Goal: Understand process/instructions: Learn how to perform a task or action

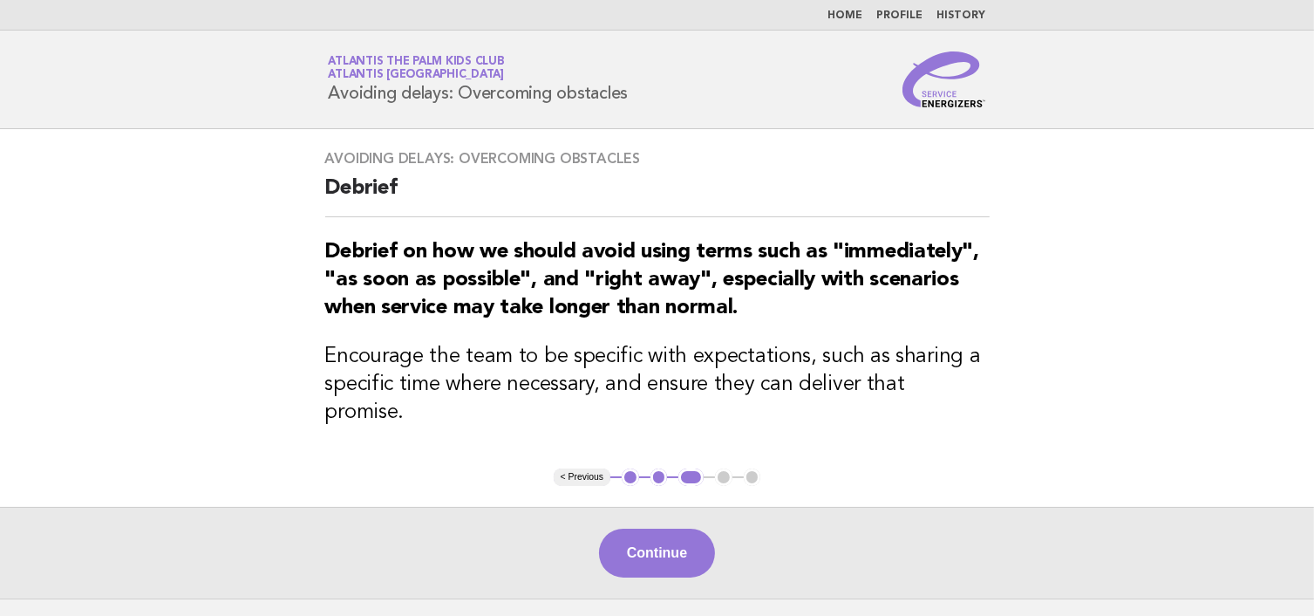
click at [659, 507] on div "Continue" at bounding box center [657, 553] width 1314 height 92
click at [645, 528] on button "Continue" at bounding box center [657, 552] width 116 height 49
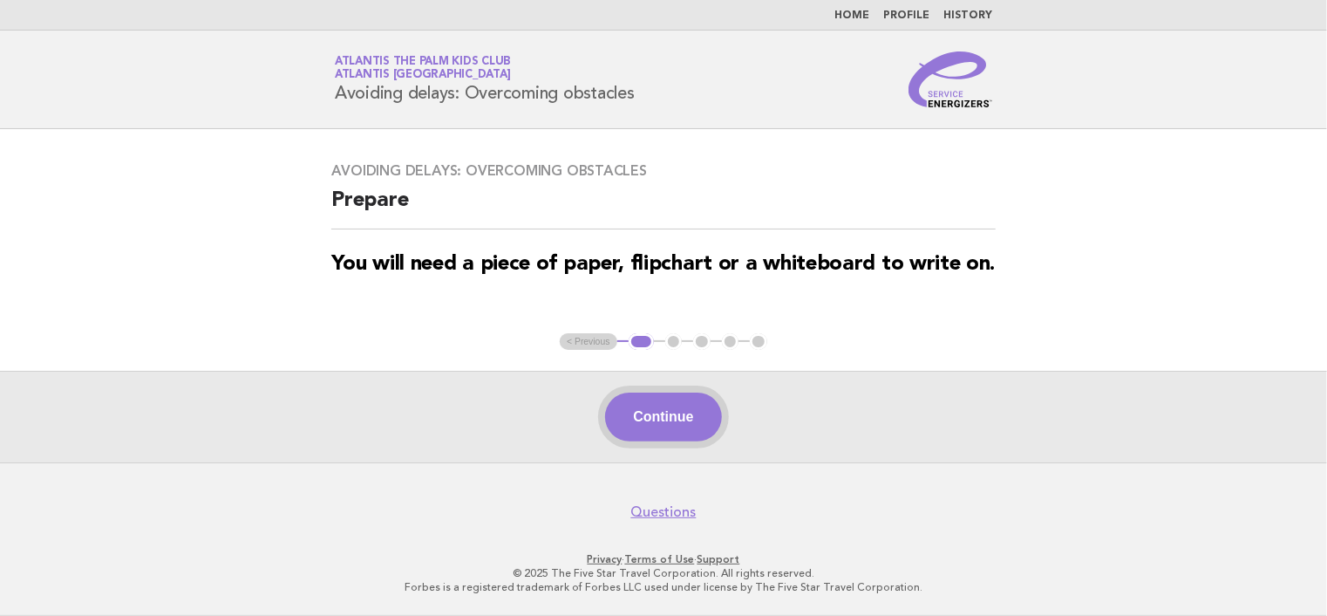
click at [647, 397] on button "Continue" at bounding box center [663, 416] width 116 height 49
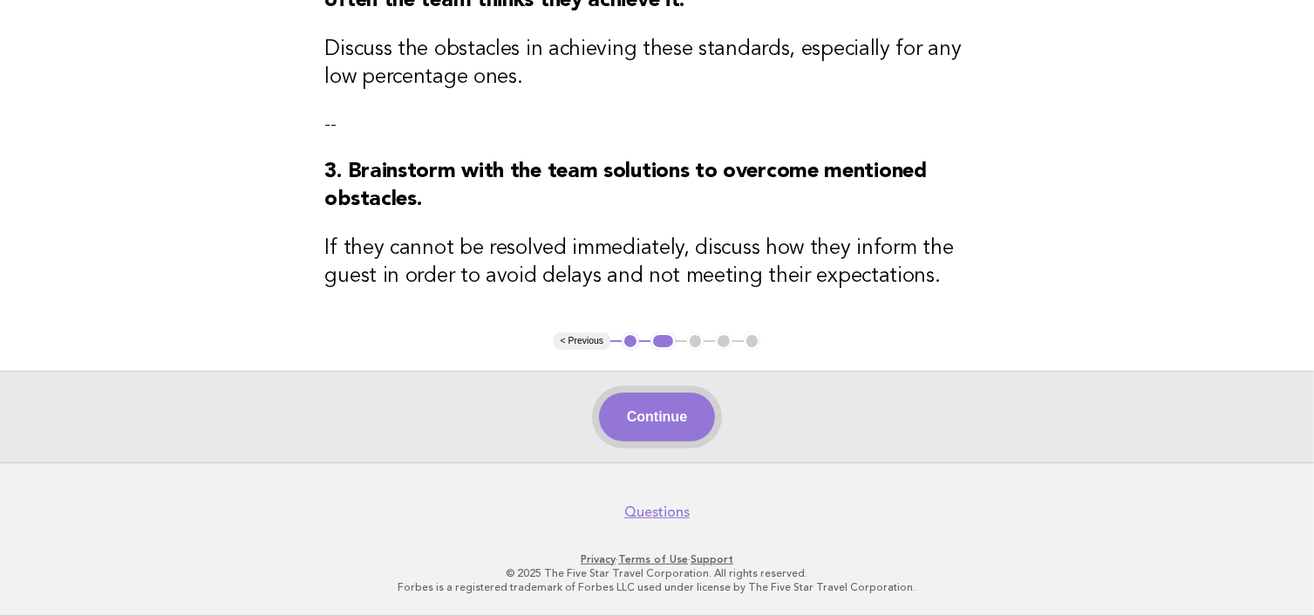
click at [606, 406] on button "Continue" at bounding box center [657, 416] width 116 height 49
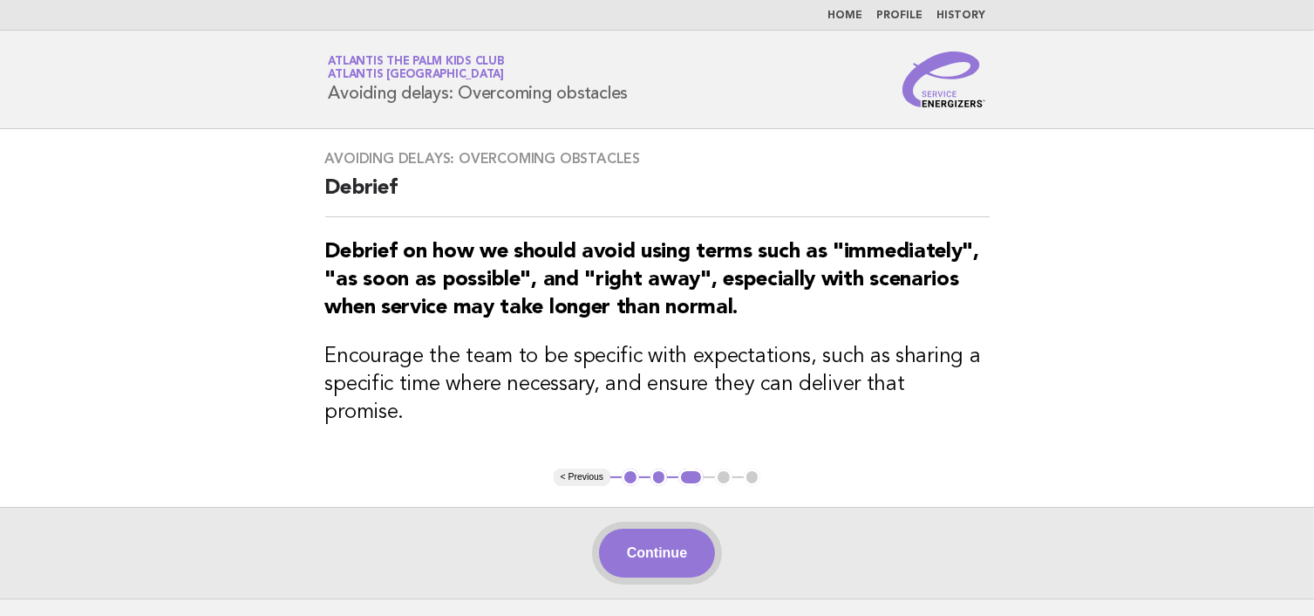
click at [631, 528] on button "Continue" at bounding box center [657, 552] width 116 height 49
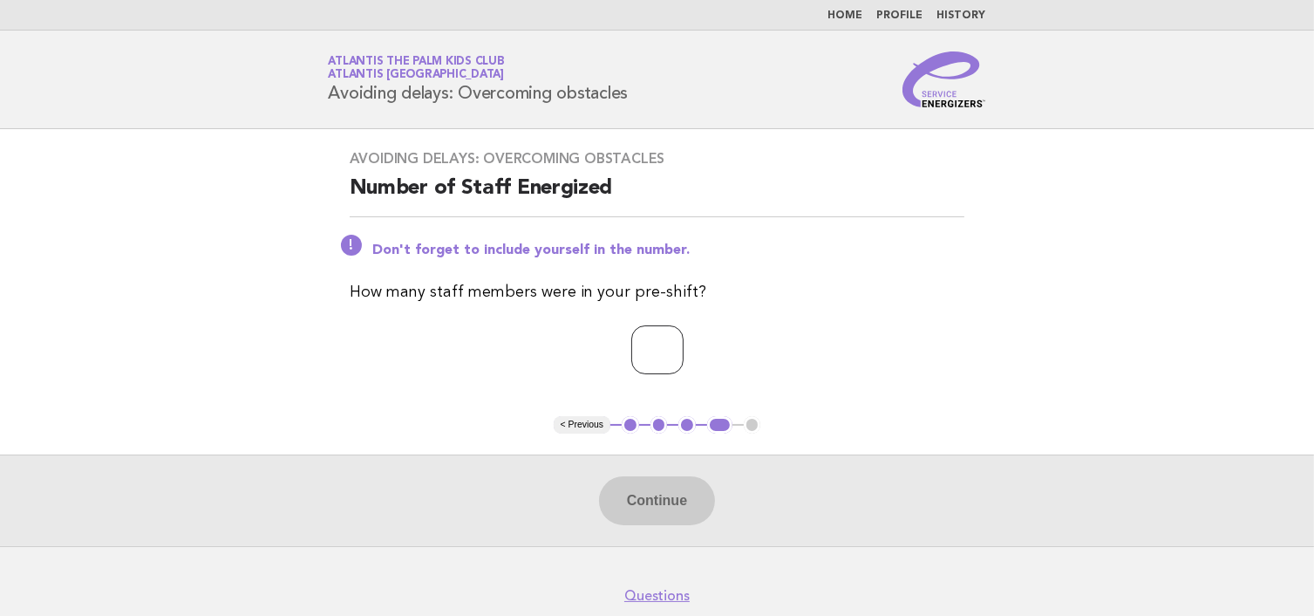
click at [636, 366] on input "number" at bounding box center [657, 349] width 52 height 49
type input "*"
click at [643, 490] on button "Continue" at bounding box center [657, 500] width 116 height 49
